Goal: Task Accomplishment & Management: Manage account settings

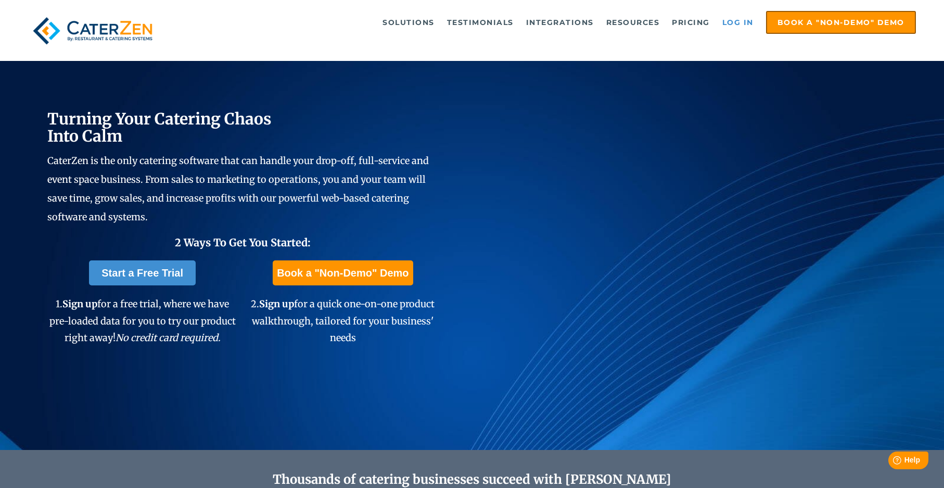
click at [736, 16] on link "Log in" at bounding box center [738, 22] width 42 height 21
click at [740, 17] on link "Log in" at bounding box center [738, 22] width 42 height 21
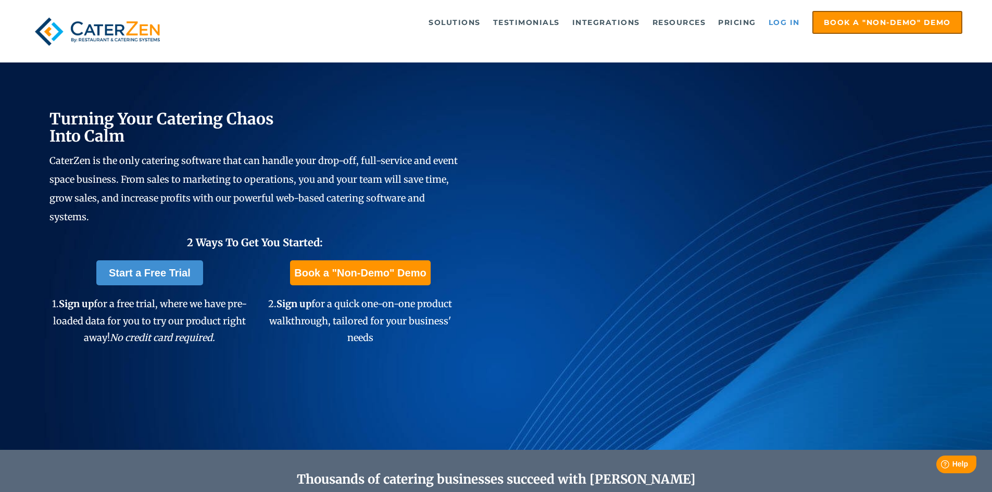
click at [789, 28] on link "Log in" at bounding box center [784, 22] width 42 height 21
